Goal: Information Seeking & Learning: Learn about a topic

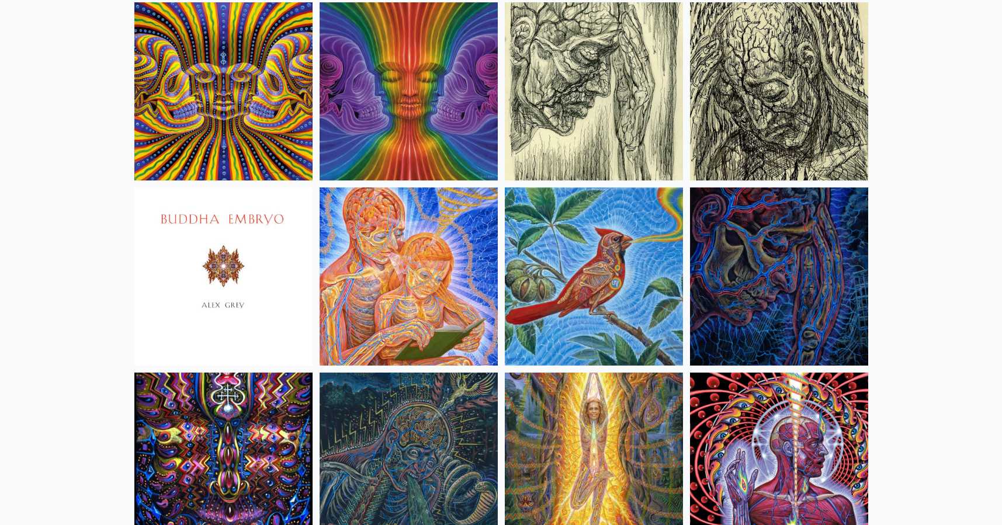
scroll to position [6977, 0]
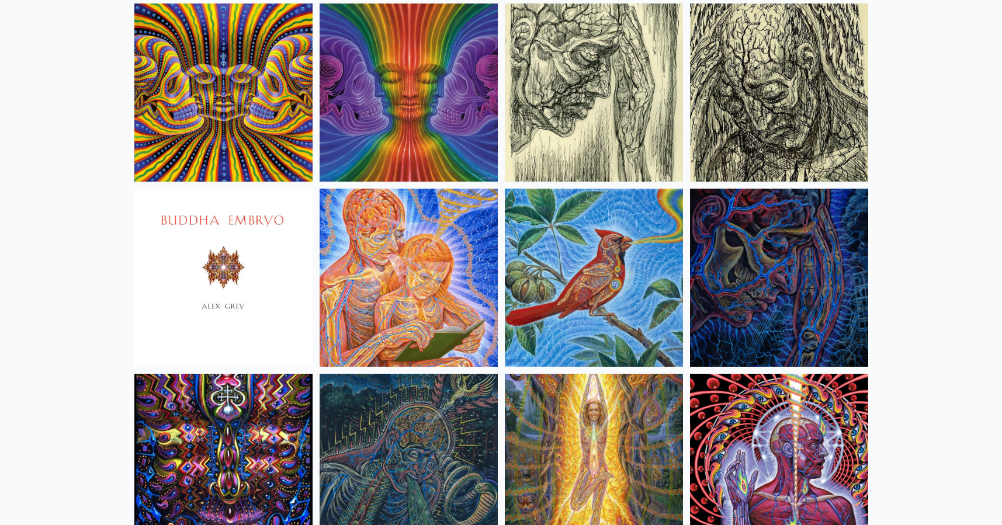
click at [441, 262] on img at bounding box center [408, 278] width 178 height 178
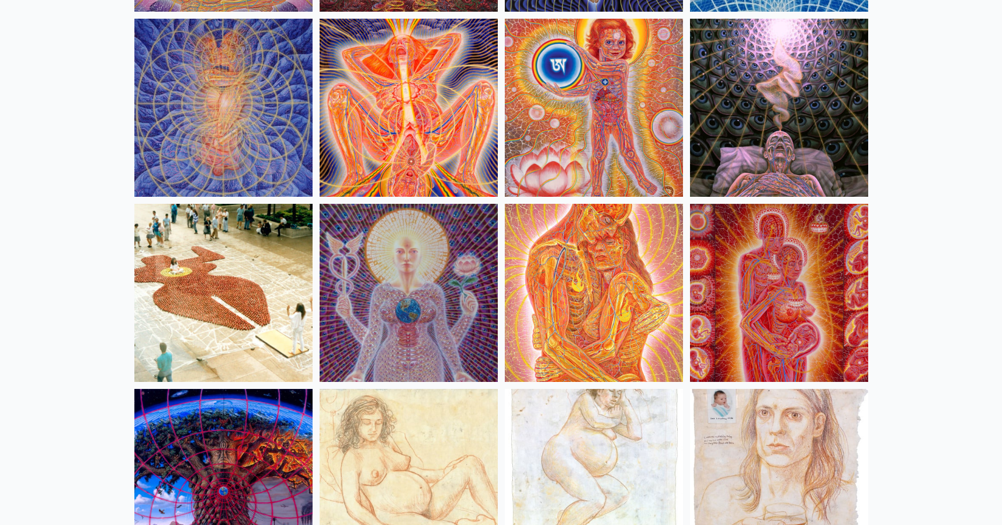
scroll to position [11042, 0]
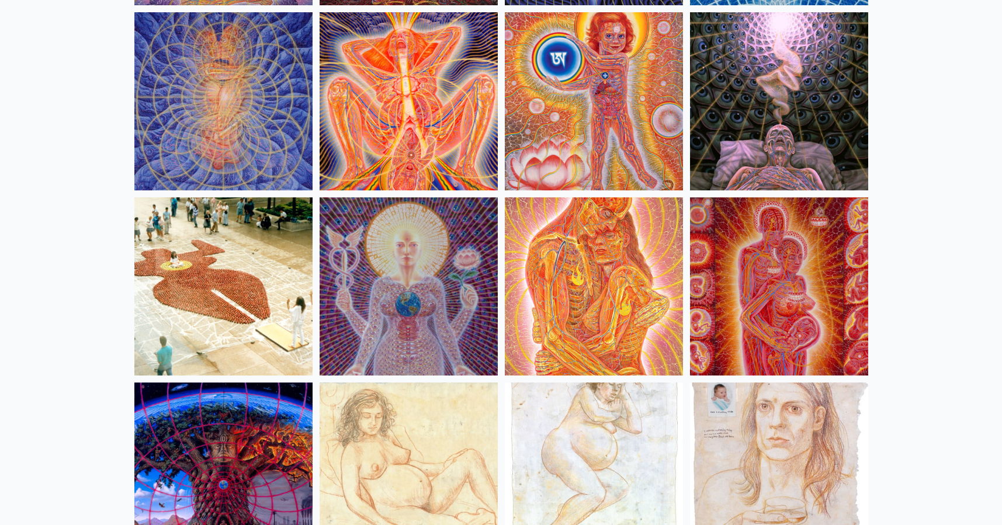
click at [566, 239] on img at bounding box center [594, 286] width 178 height 178
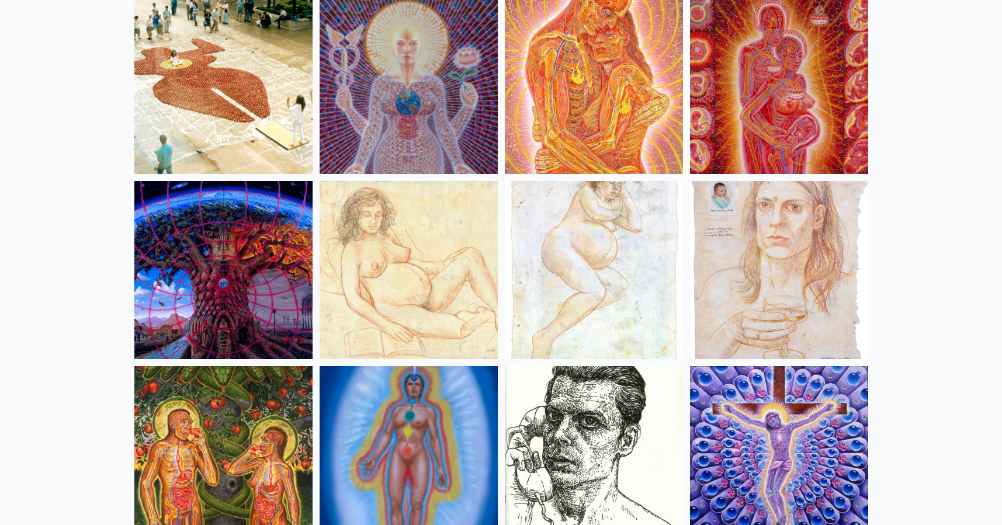
scroll to position [11181, 0]
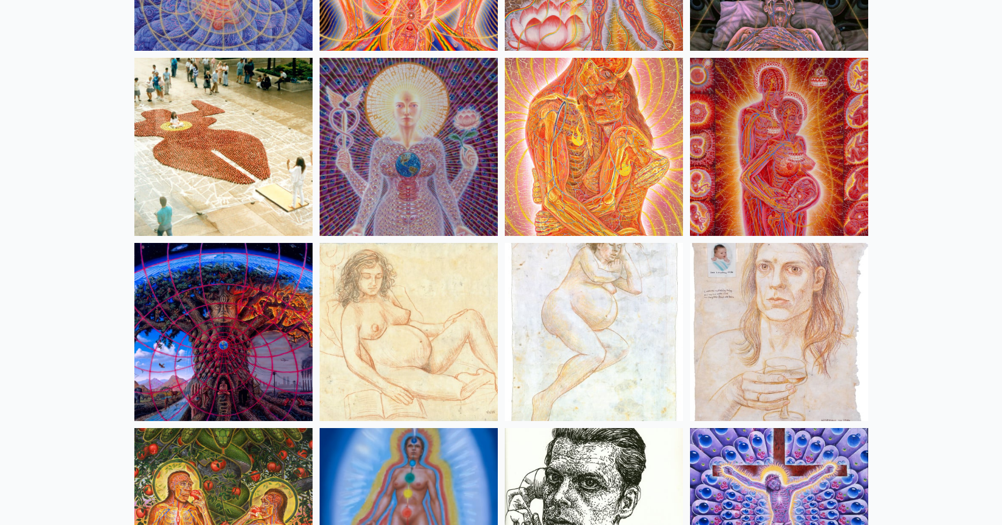
click at [784, 112] on img at bounding box center [779, 147] width 178 height 178
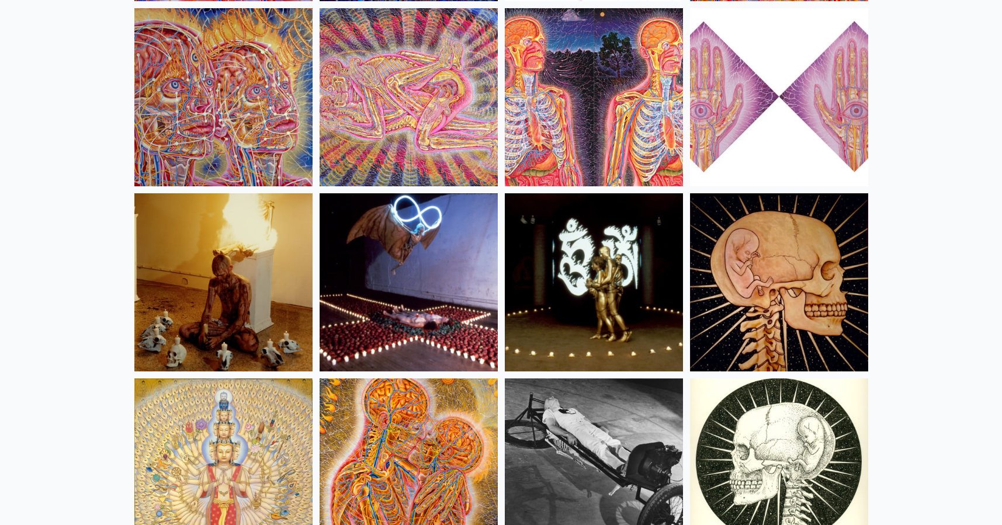
scroll to position [13082, 0]
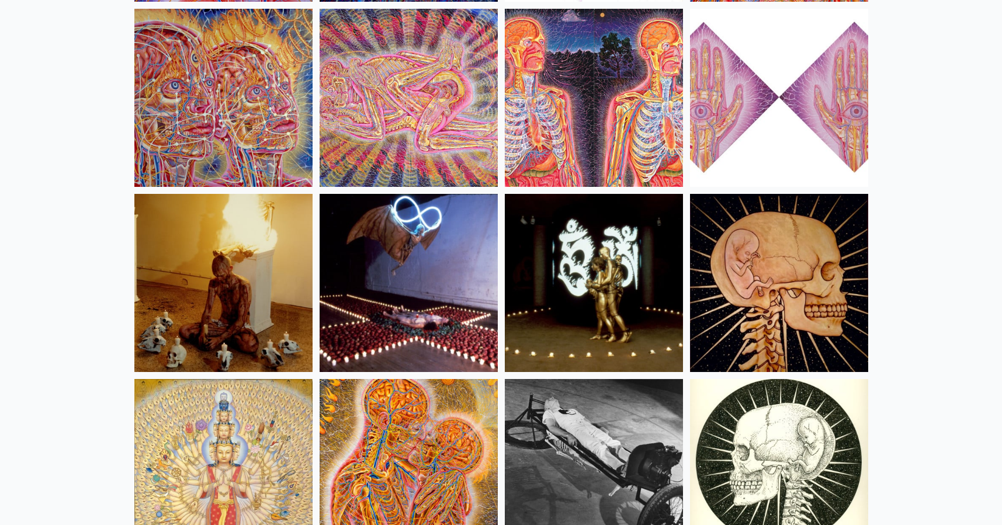
click at [408, 436] on img at bounding box center [408, 468] width 178 height 178
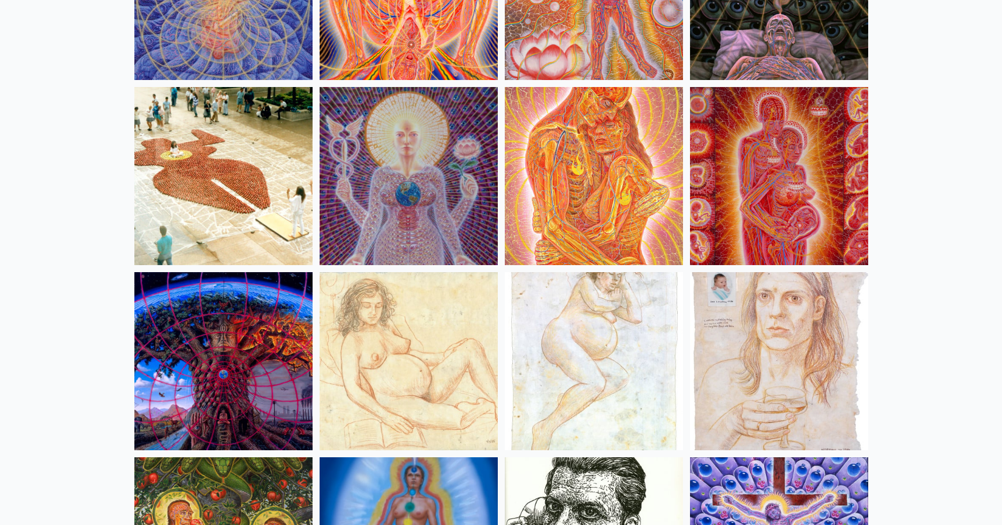
scroll to position [11143, 0]
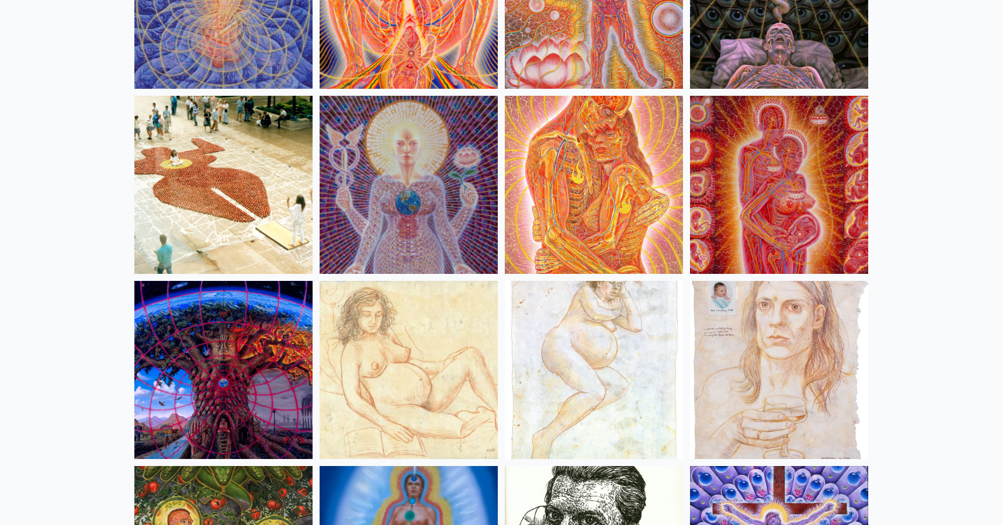
click at [599, 190] on img at bounding box center [594, 185] width 178 height 178
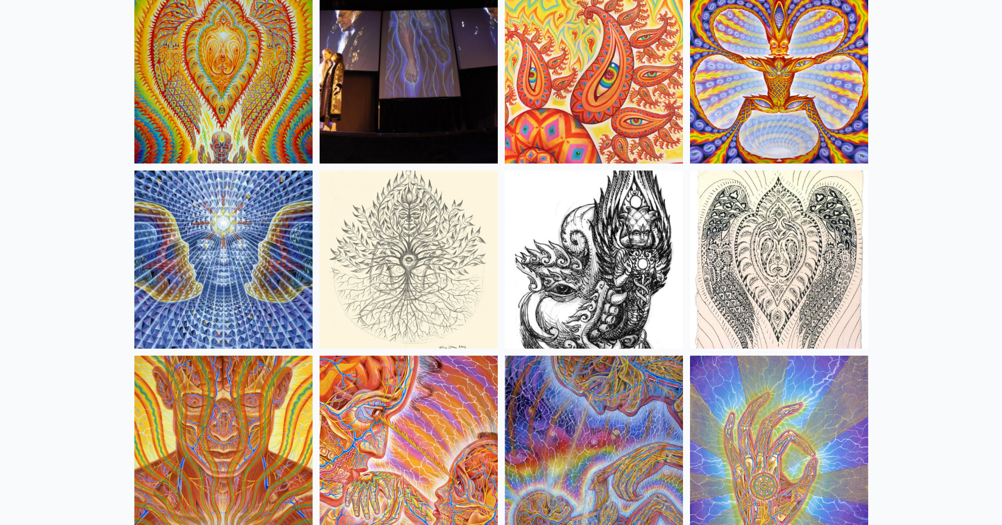
scroll to position [6409, 0]
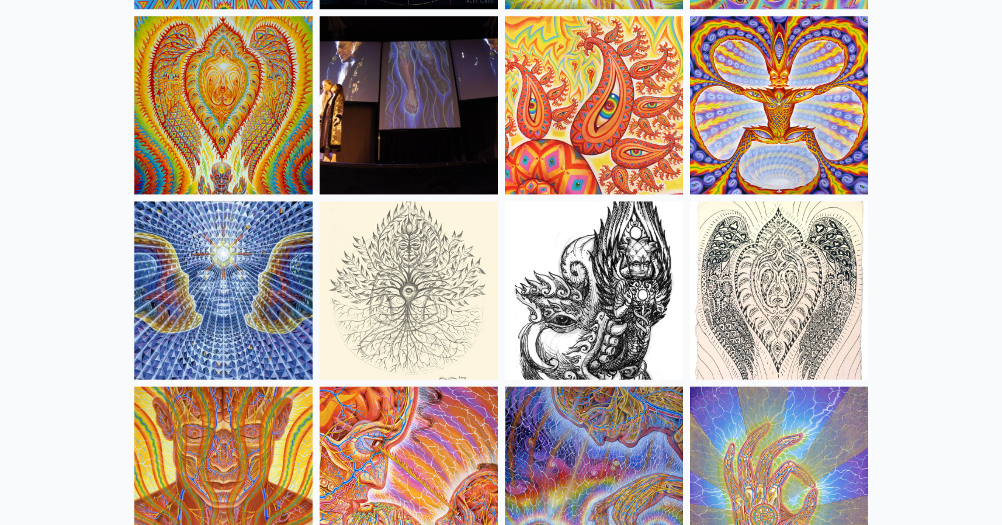
click at [279, 252] on img at bounding box center [223, 291] width 178 height 178
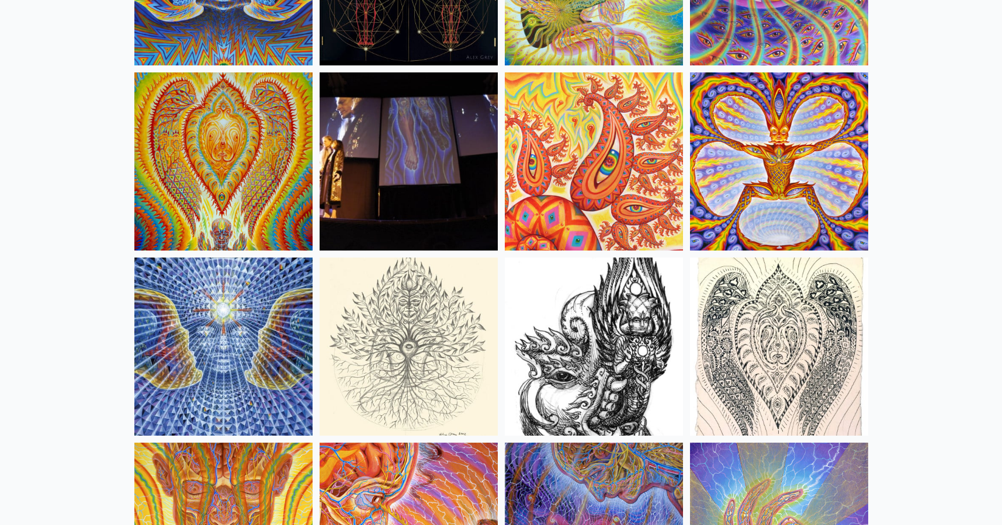
scroll to position [6349, 0]
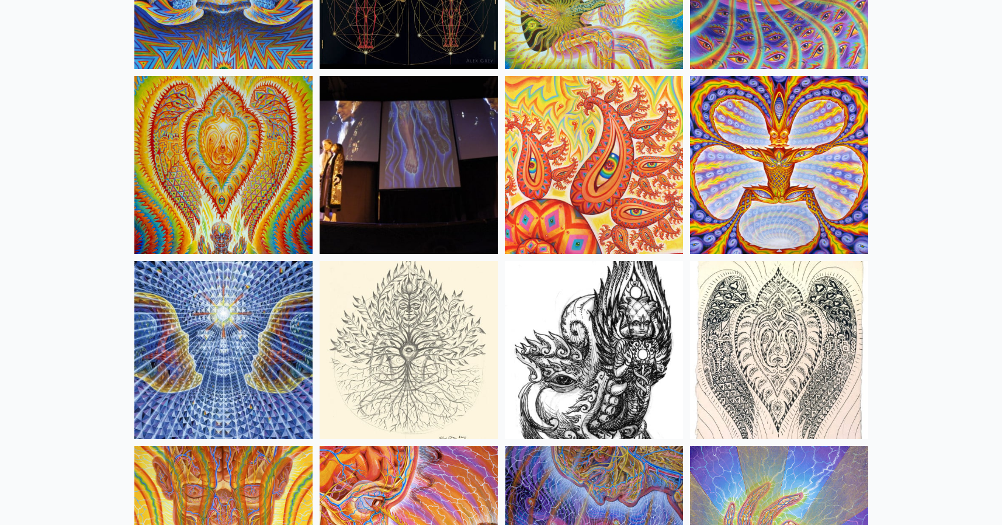
click at [721, 133] on img at bounding box center [779, 165] width 178 height 178
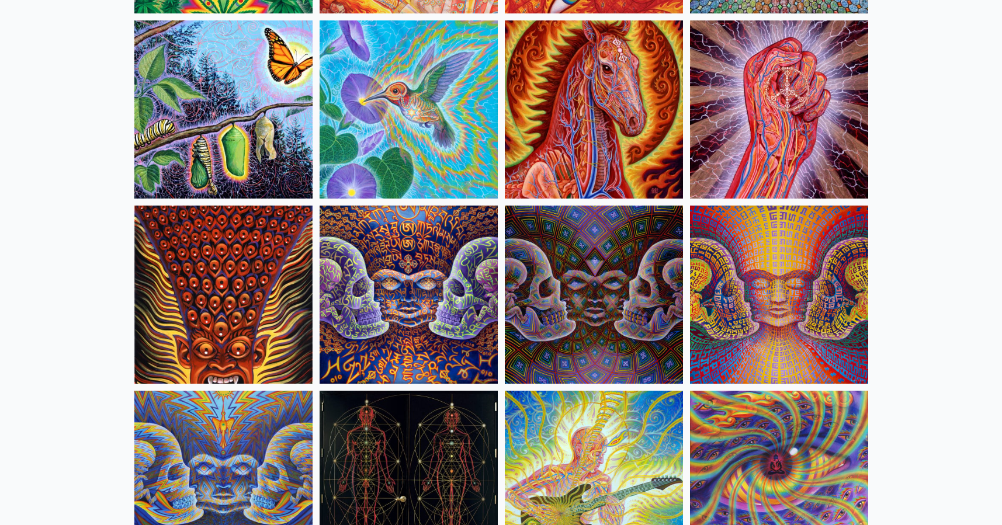
scroll to position [5846, 0]
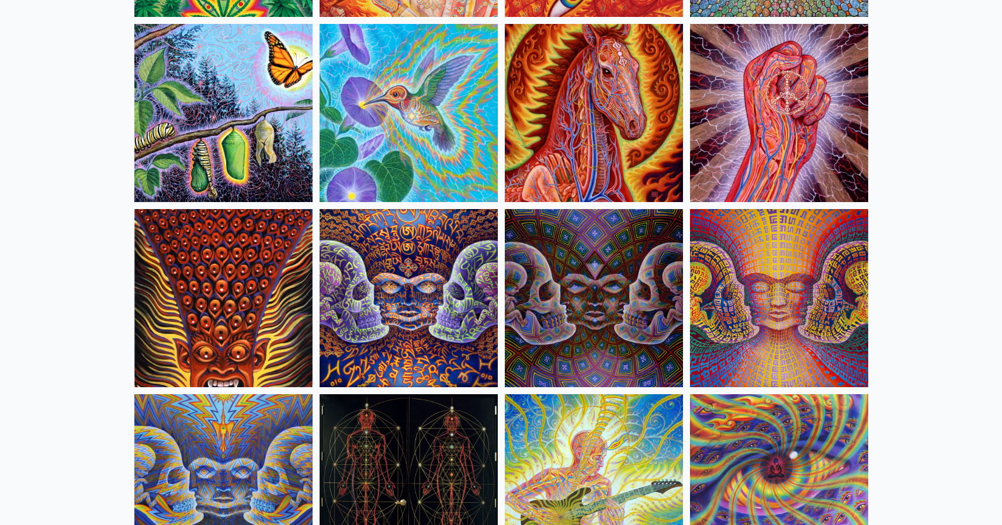
click at [745, 305] on img at bounding box center [779, 298] width 178 height 178
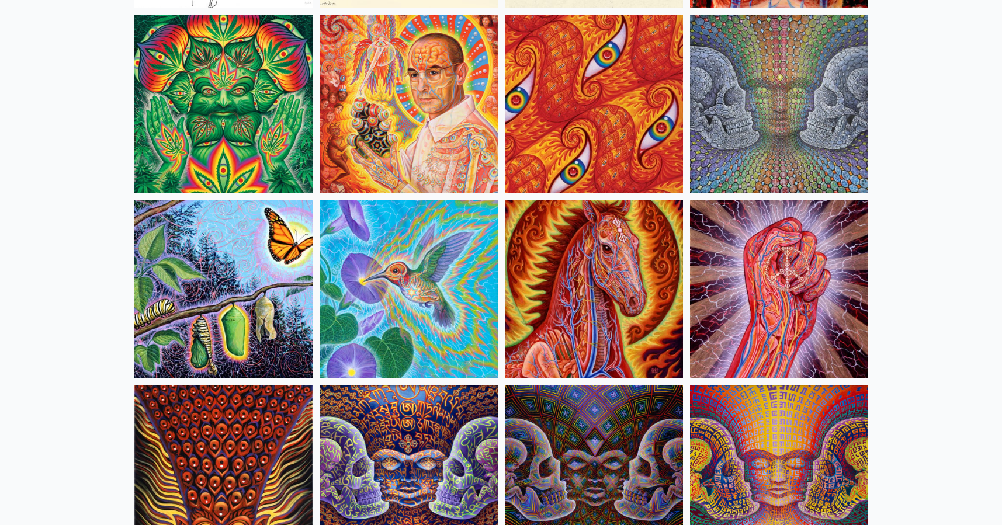
scroll to position [5652, 0]
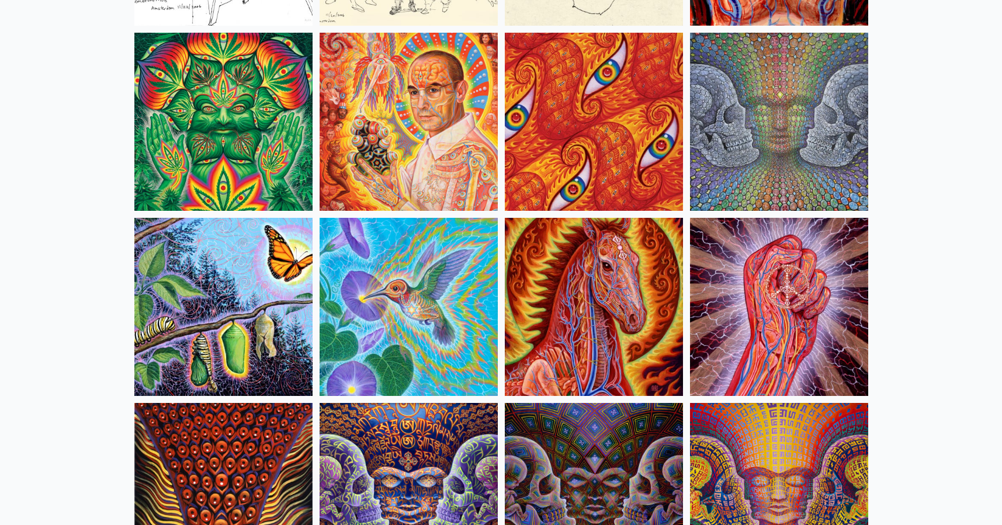
click at [744, 92] on img at bounding box center [779, 122] width 178 height 178
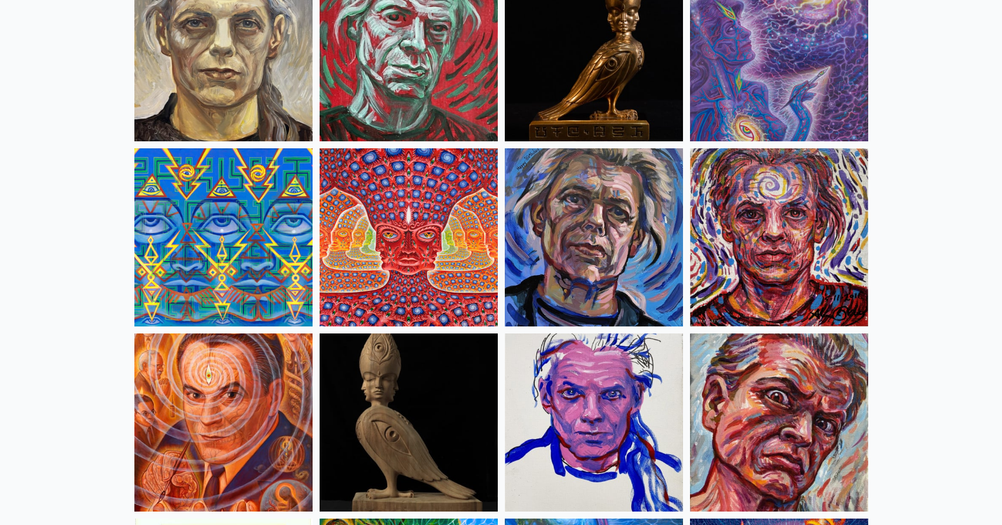
scroll to position [2934, 0]
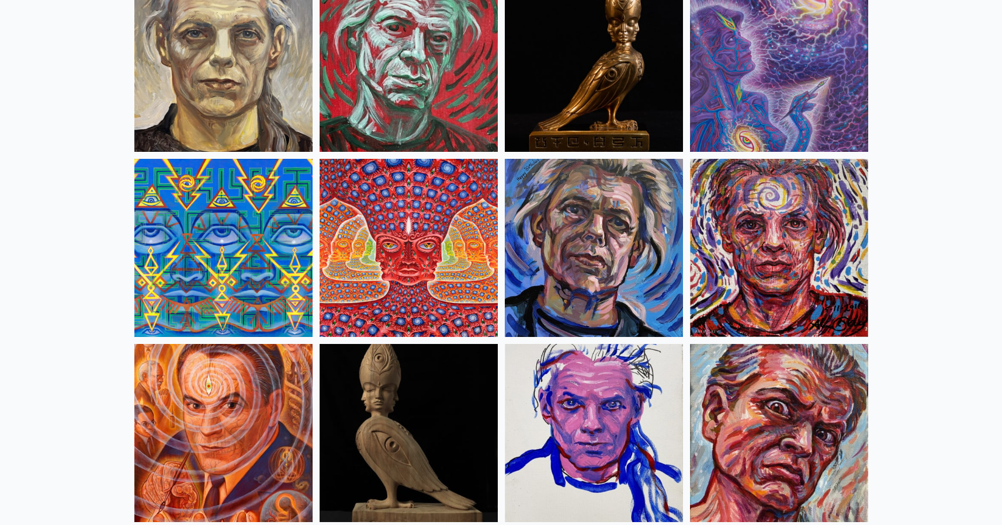
click at [370, 231] on img at bounding box center [408, 248] width 178 height 178
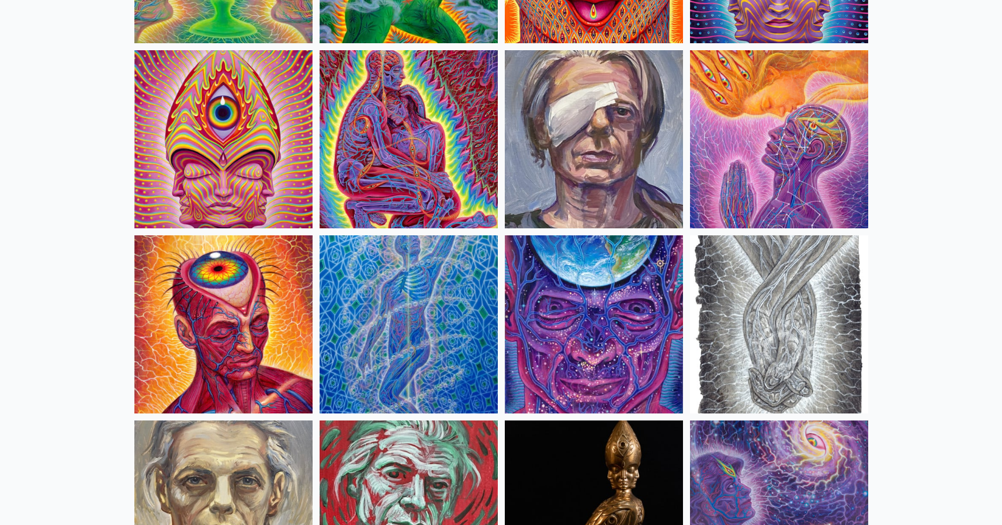
scroll to position [2483, 0]
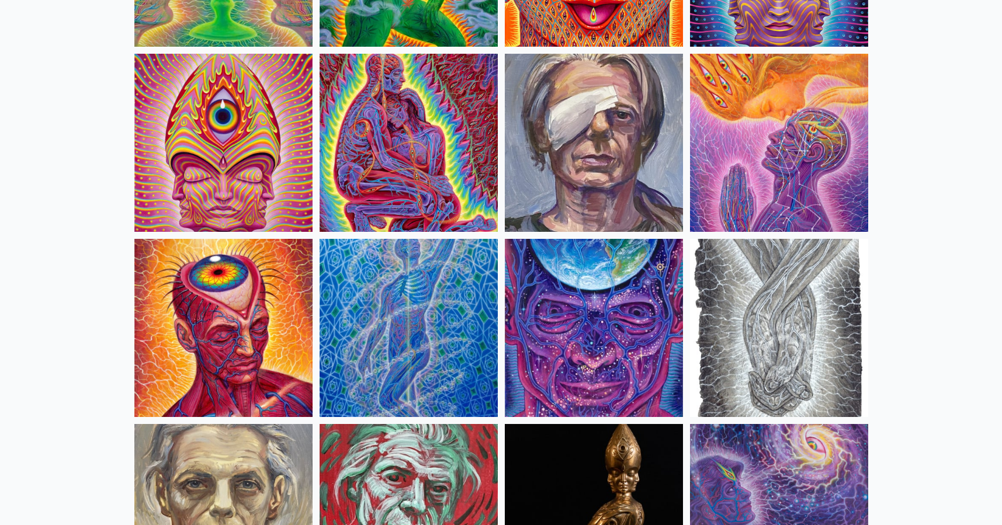
click at [377, 102] on img at bounding box center [408, 143] width 178 height 178
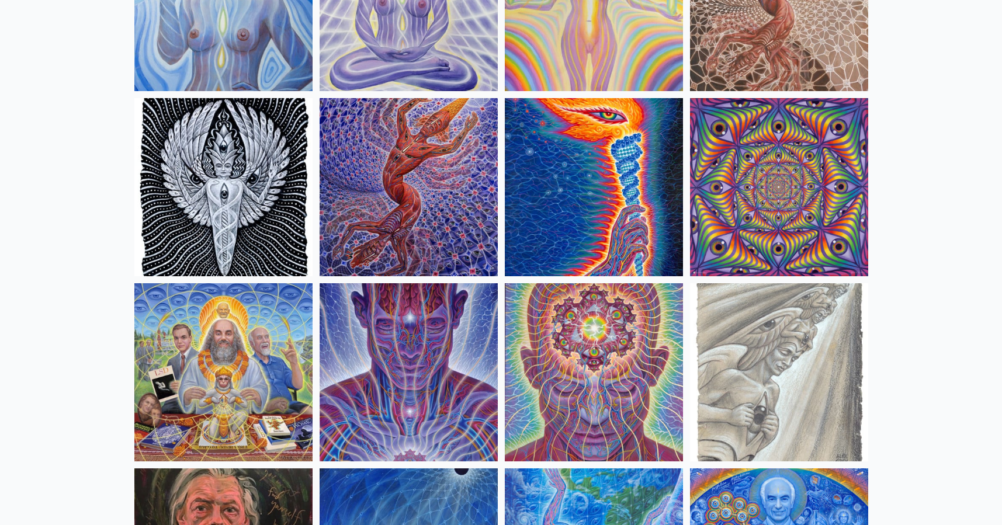
scroll to position [1142, 0]
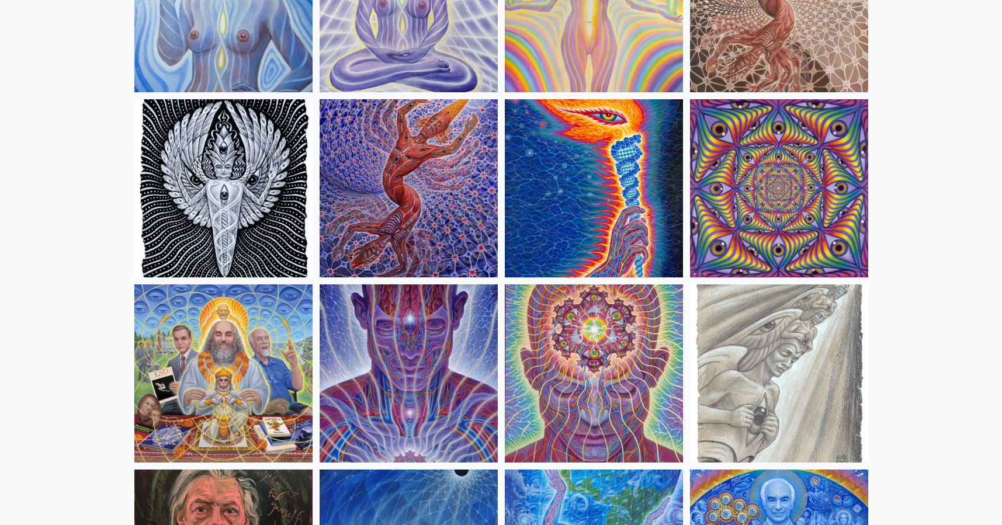
click at [578, 152] on img at bounding box center [594, 188] width 178 height 178
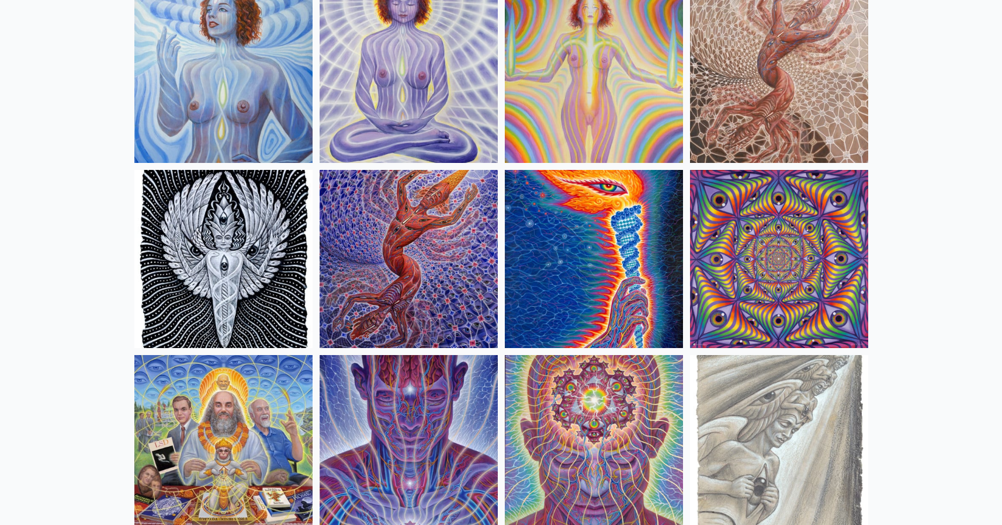
scroll to position [0, 0]
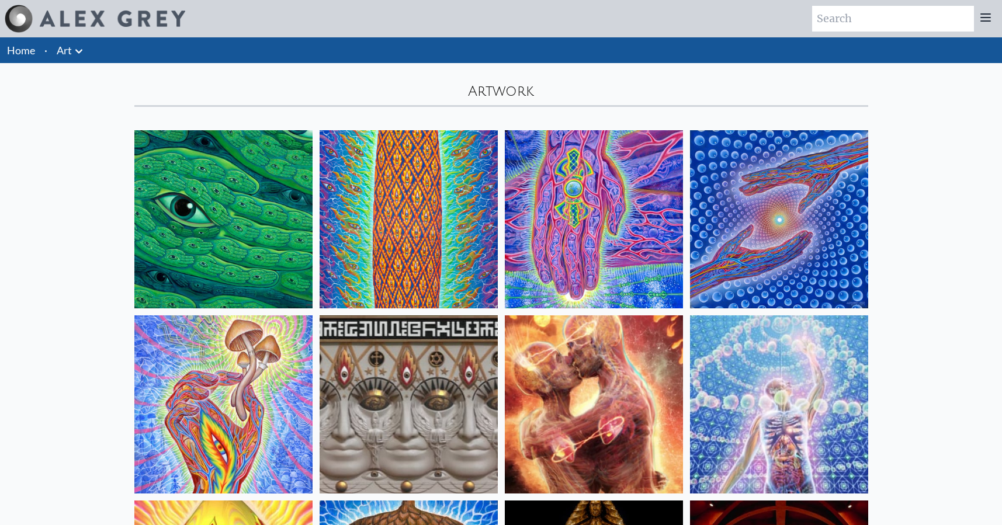
click at [251, 249] on img at bounding box center [223, 219] width 178 height 178
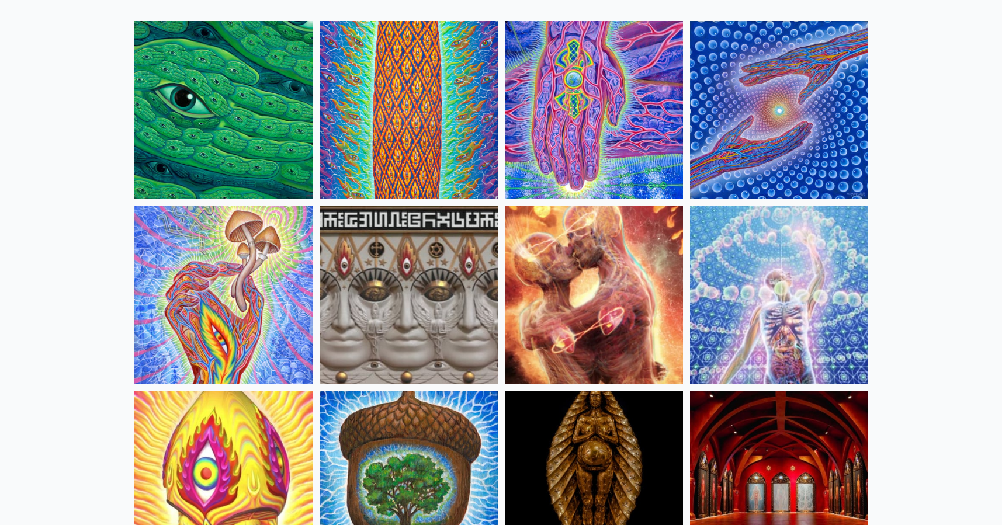
scroll to position [134, 0]
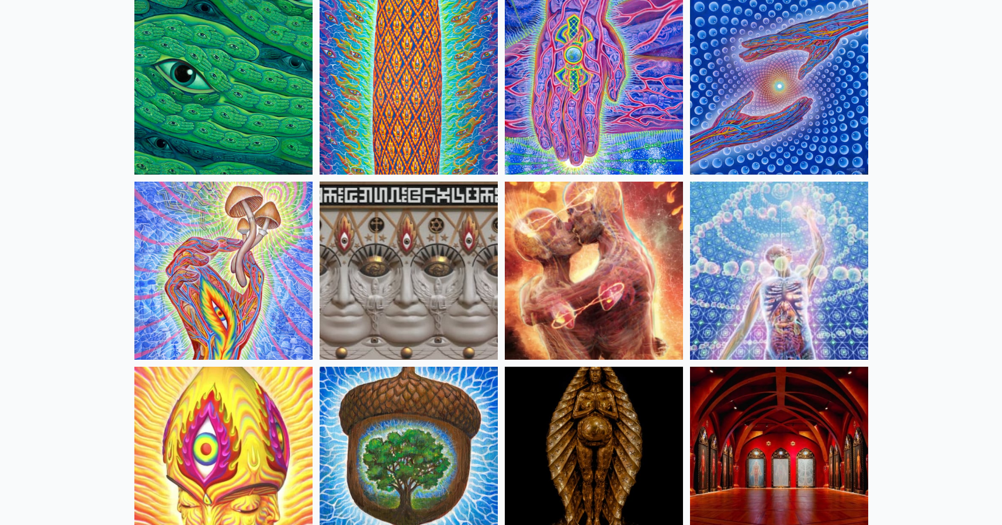
click at [770, 260] on img at bounding box center [779, 271] width 178 height 178
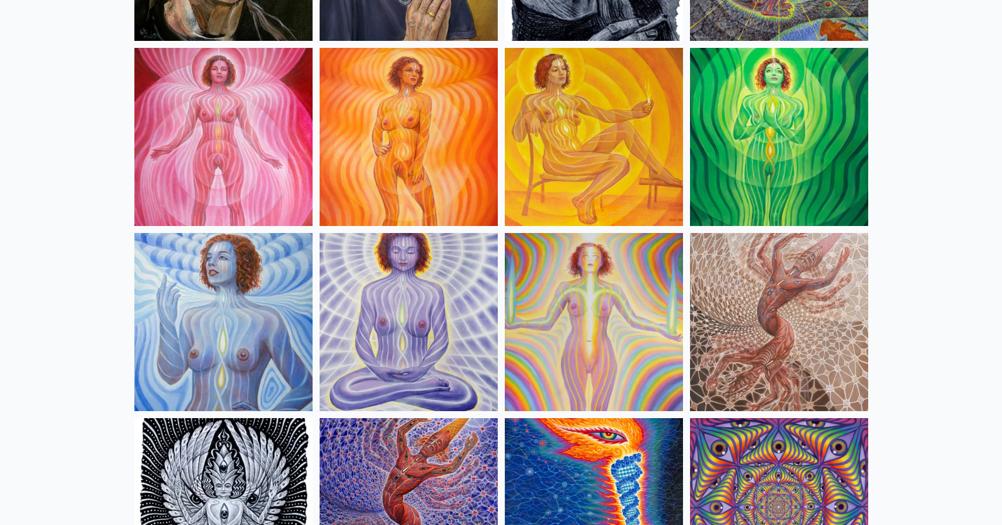
scroll to position [845, 0]
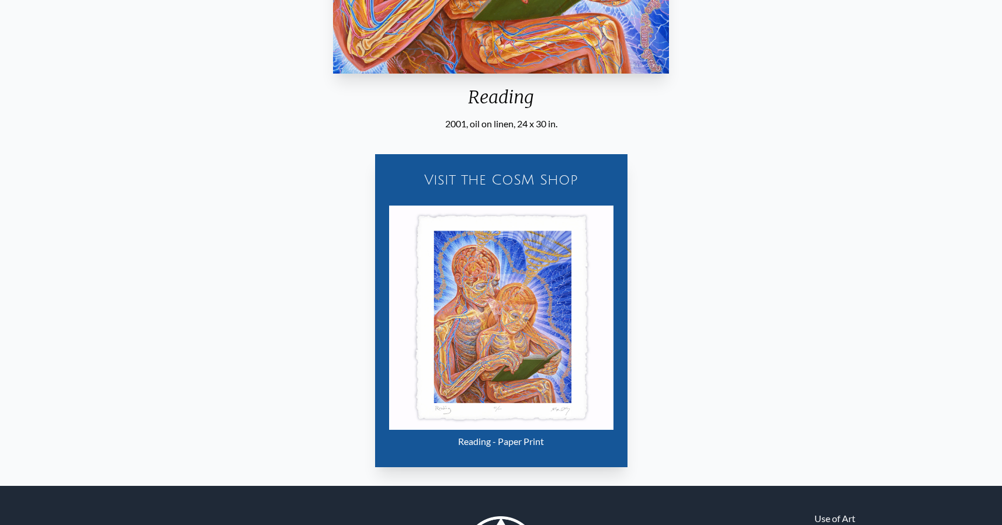
scroll to position [554, 0]
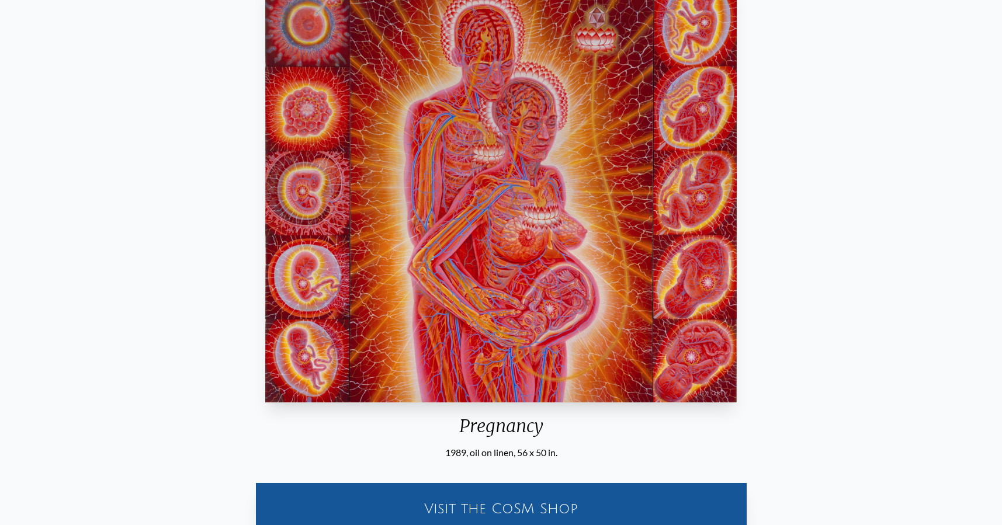
scroll to position [210, 0]
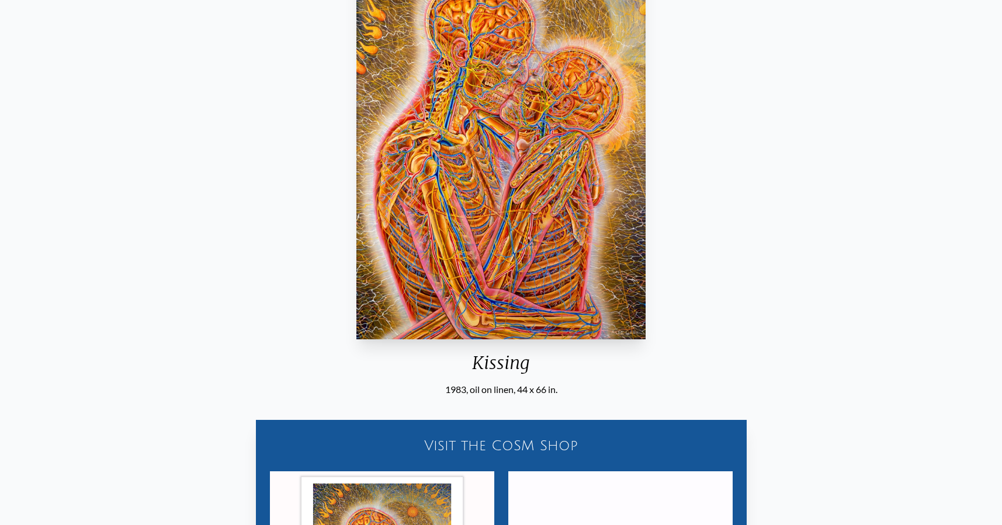
scroll to position [324, 0]
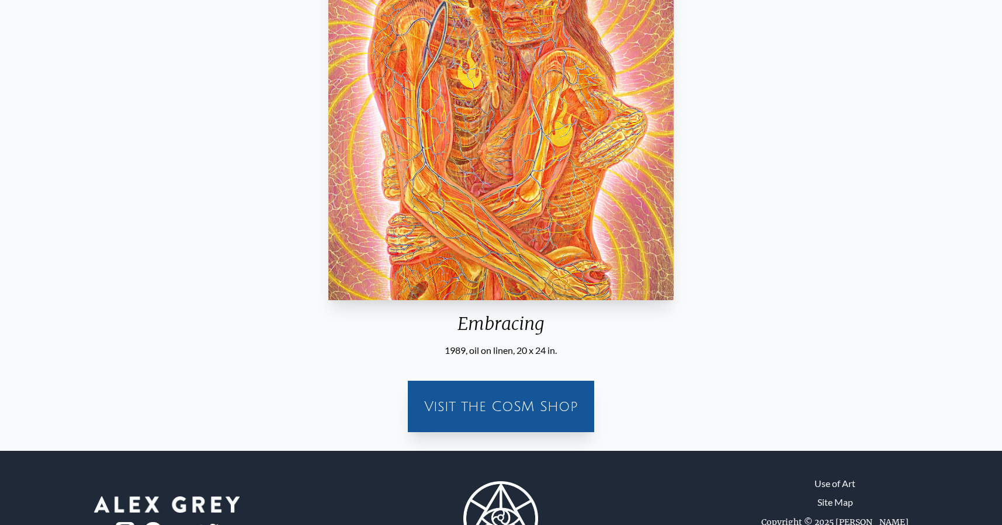
scroll to position [359, 0]
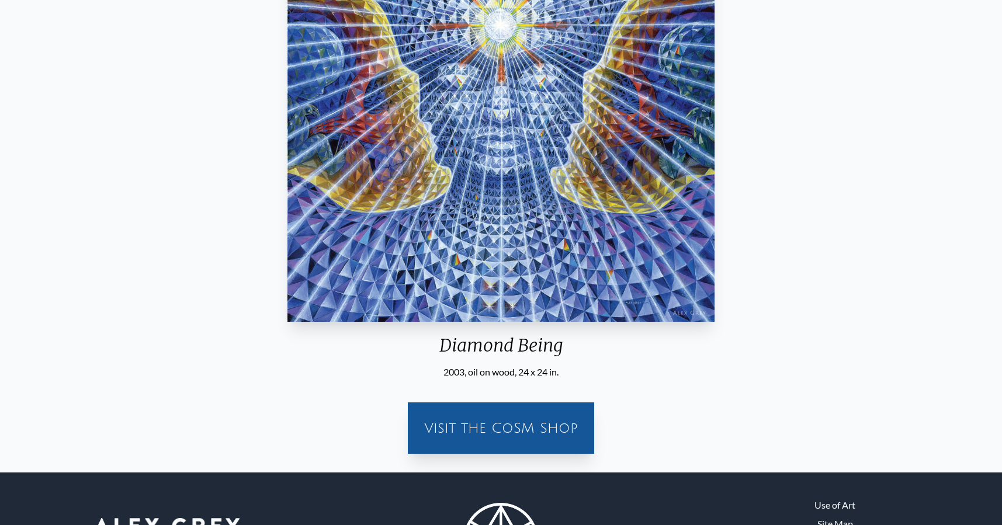
scroll to position [214, 0]
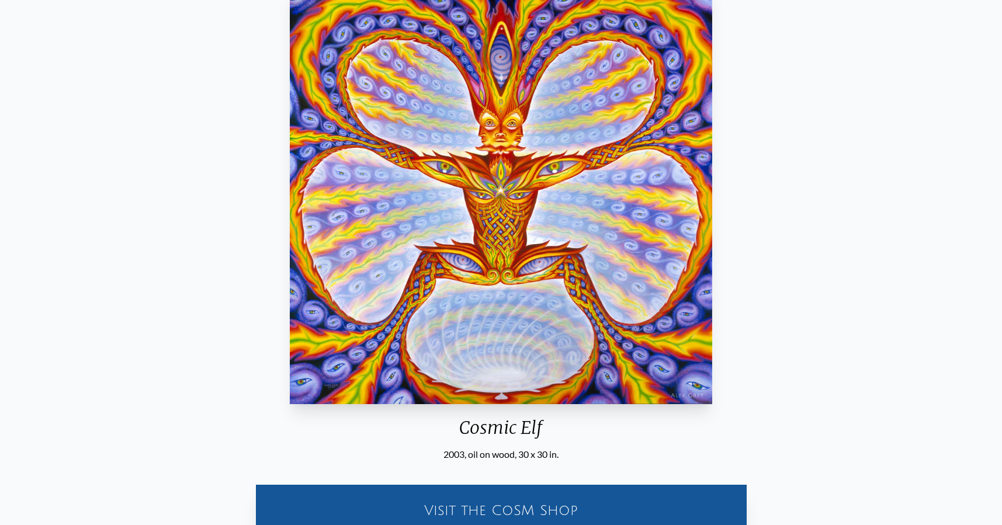
scroll to position [97, 0]
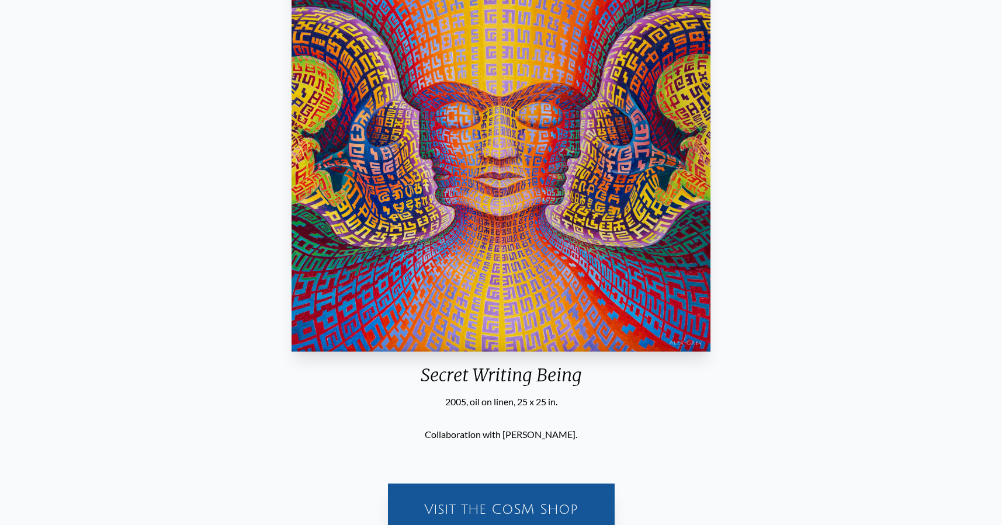
scroll to position [235, 0]
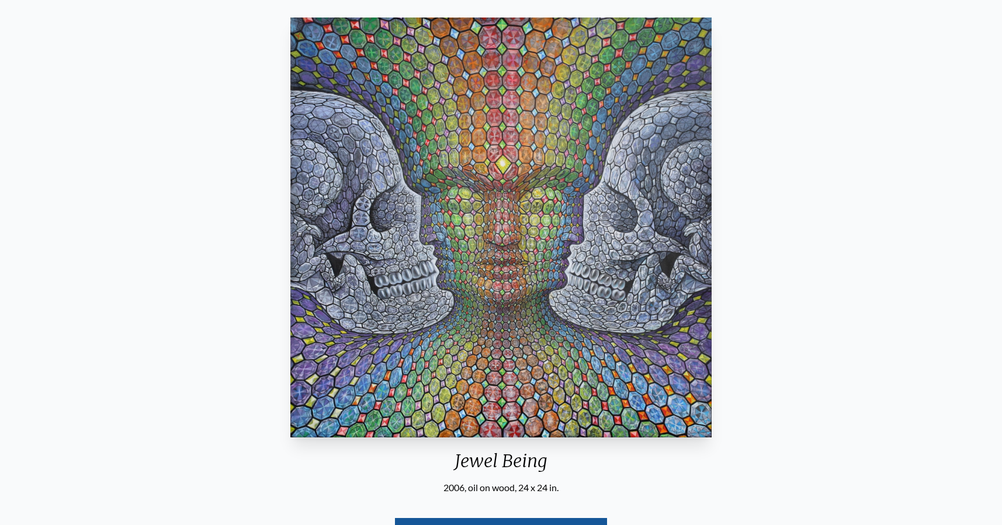
scroll to position [164, 0]
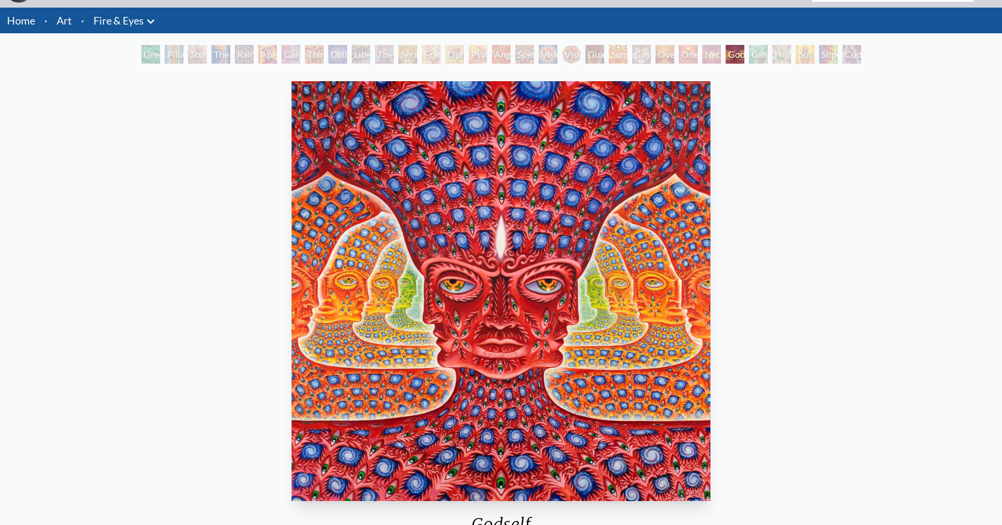
scroll to position [2, 0]
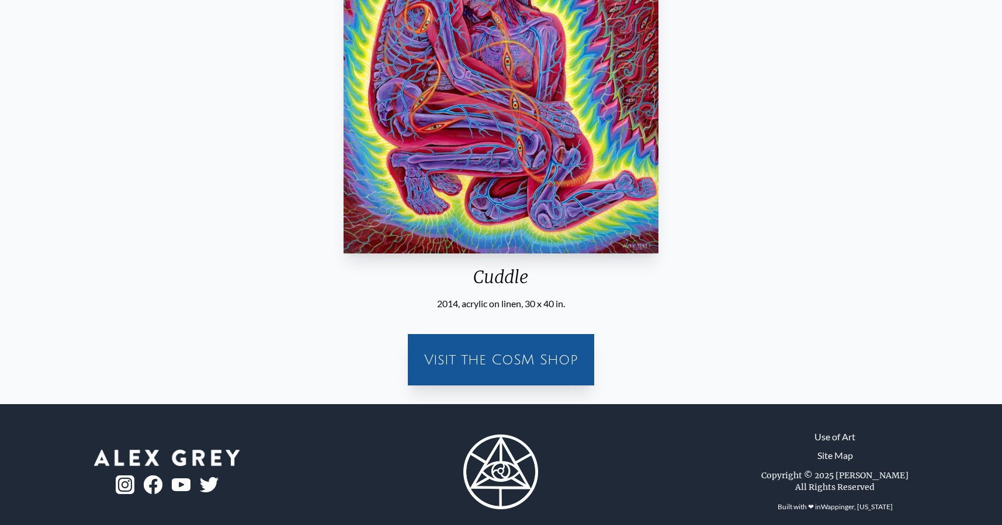
scroll to position [292, 0]
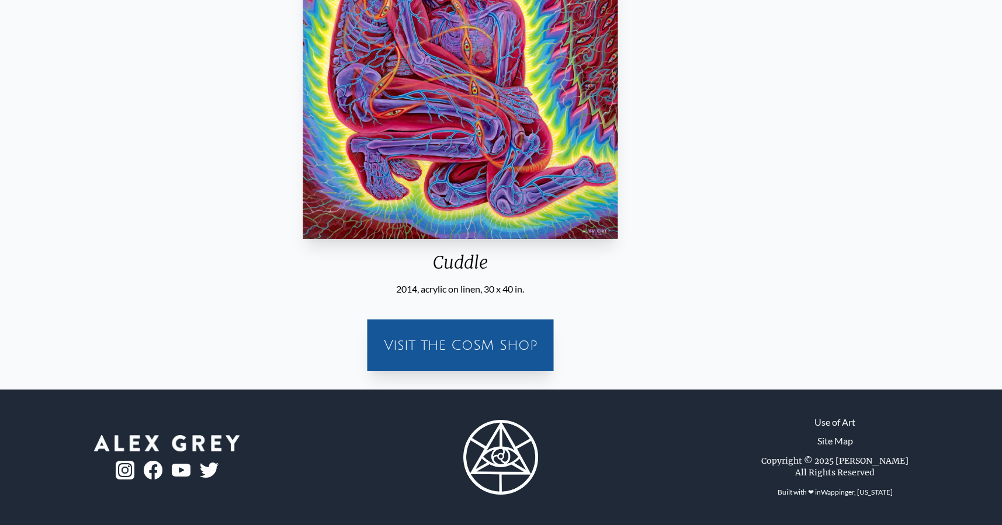
click at [523, 287] on div "2014, acrylic on linen, 30 x 40 in." at bounding box center [460, 289] width 324 height 14
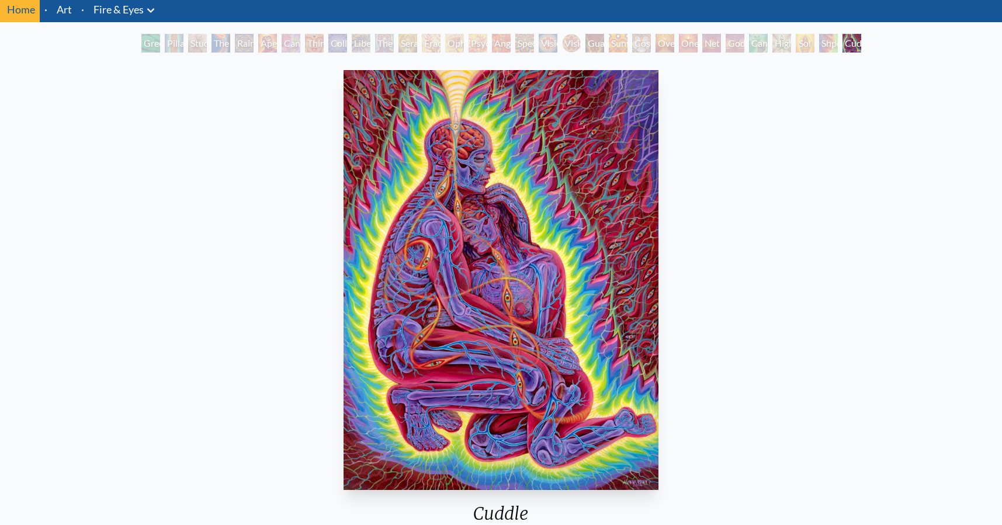
scroll to position [0, 0]
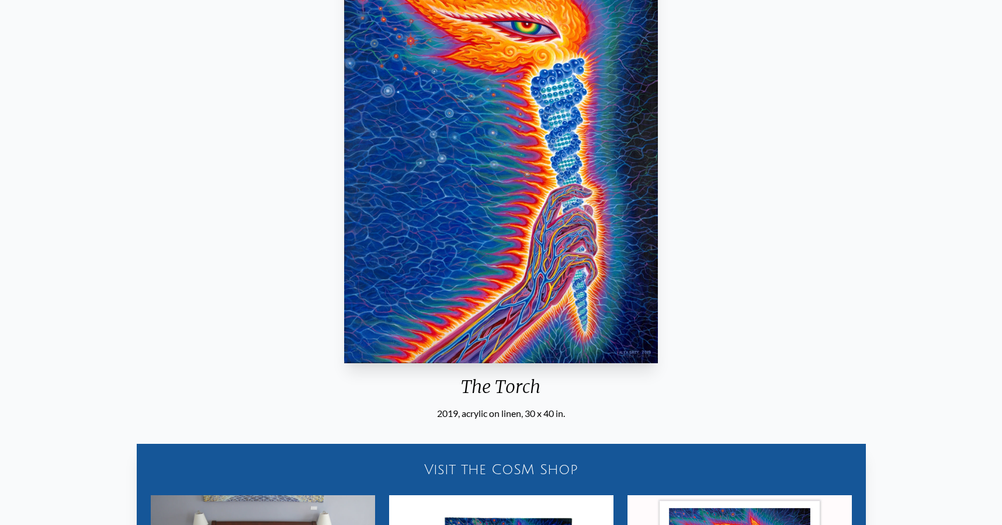
scroll to position [151, 0]
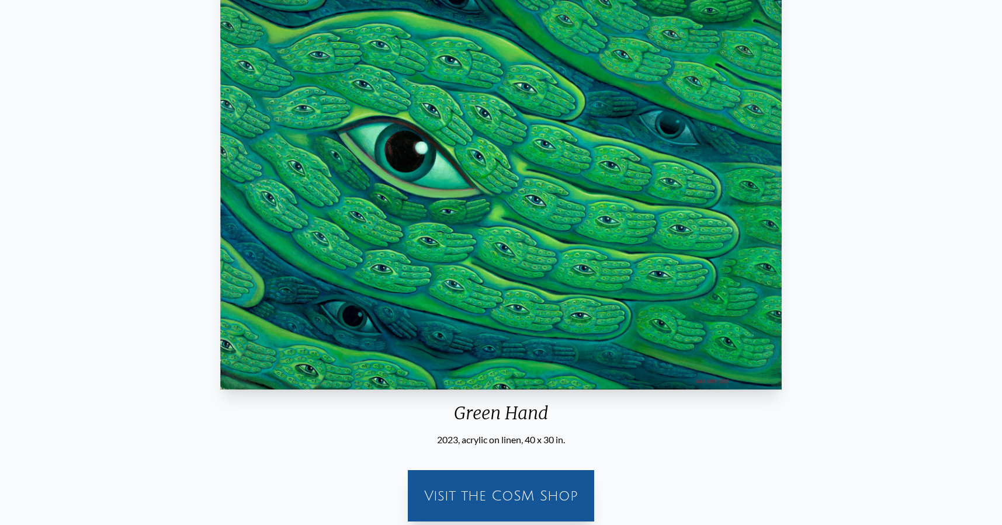
scroll to position [65, 0]
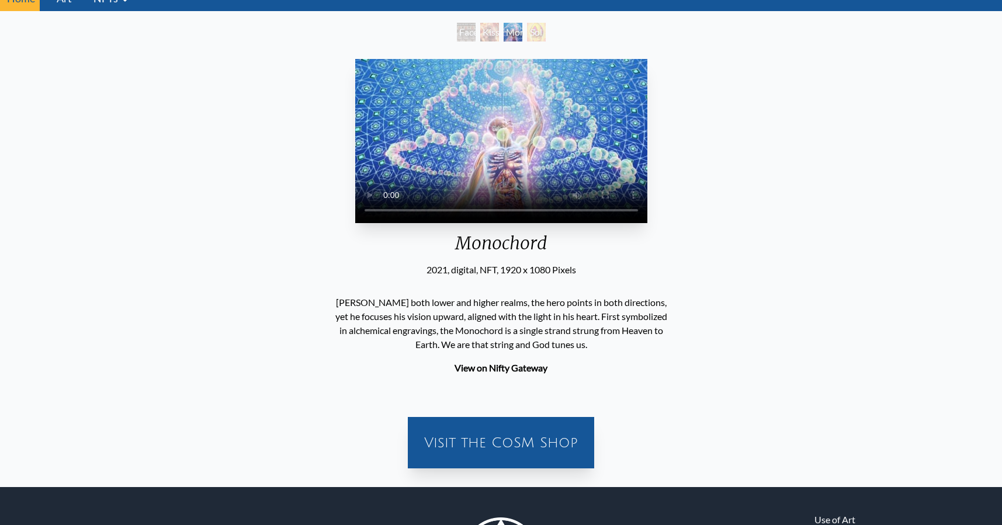
scroll to position [47, 0]
